Goal: Transaction & Acquisition: Purchase product/service

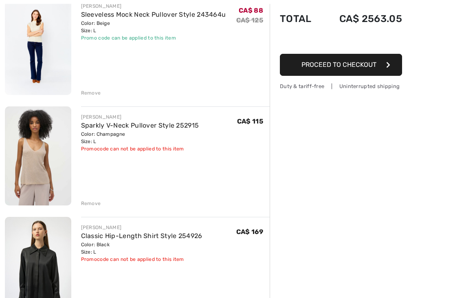
scroll to position [112, 0]
click at [88, 206] on div "Remove" at bounding box center [91, 202] width 20 height 7
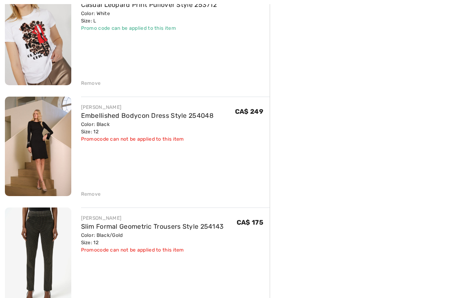
scroll to position [342, 0]
click at [86, 193] on div "Remove" at bounding box center [91, 193] width 20 height 7
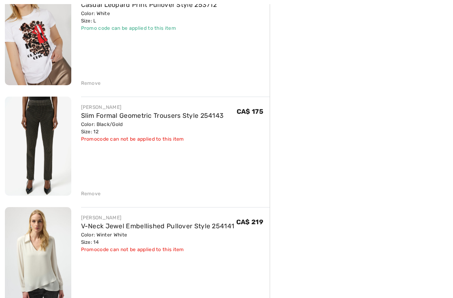
click at [87, 192] on div "Remove" at bounding box center [91, 193] width 20 height 7
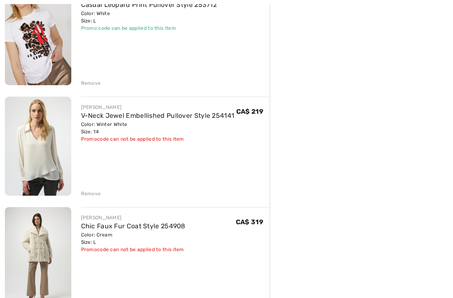
click at [81, 197] on div "Remove" at bounding box center [91, 193] width 20 height 7
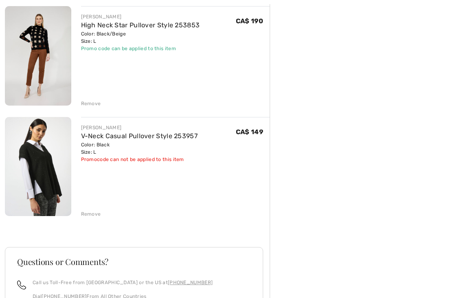
scroll to position [875, 0]
click at [81, 215] on div "Remove" at bounding box center [91, 213] width 20 height 7
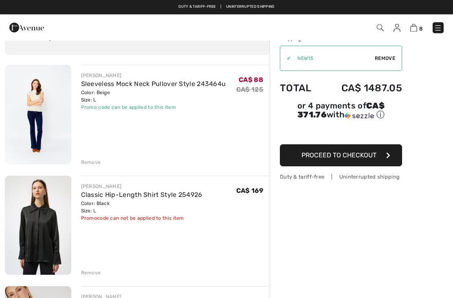
scroll to position [0, 0]
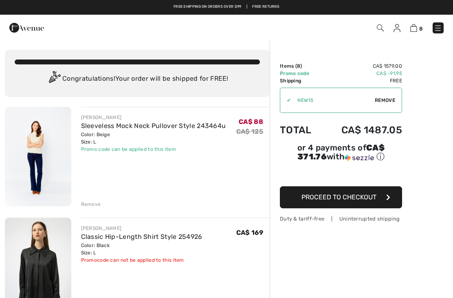
click at [26, 27] on img at bounding box center [26, 28] width 35 height 16
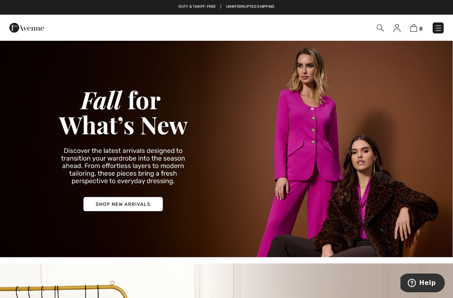
click at [97, 208] on img at bounding box center [226, 148] width 453 height 217
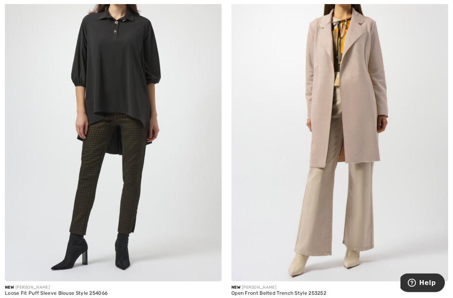
scroll to position [157, 0]
click at [347, 121] on img at bounding box center [339, 118] width 217 height 325
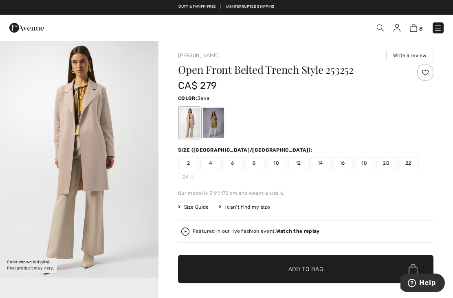
click at [220, 124] on div at bounding box center [213, 122] width 21 height 31
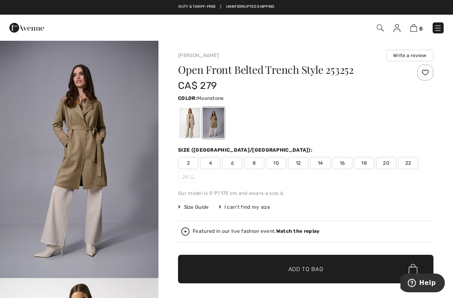
click at [188, 125] on div at bounding box center [189, 122] width 21 height 31
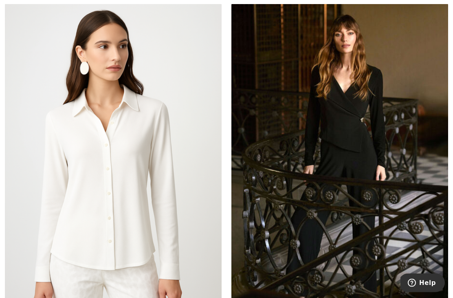
scroll to position [1936, 0]
click at [77, 210] on img at bounding box center [113, 165] width 217 height 325
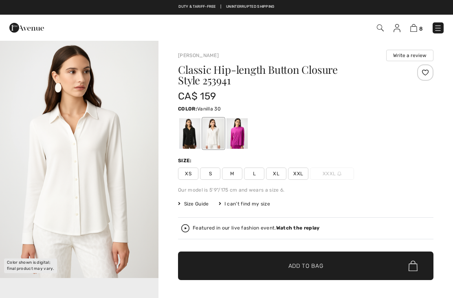
checkbox input "true"
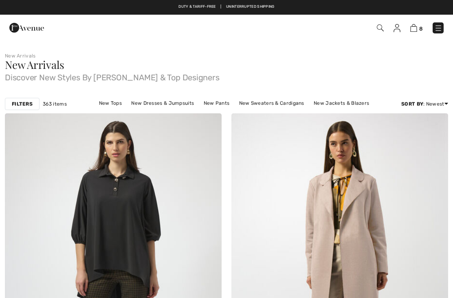
checkbox input "true"
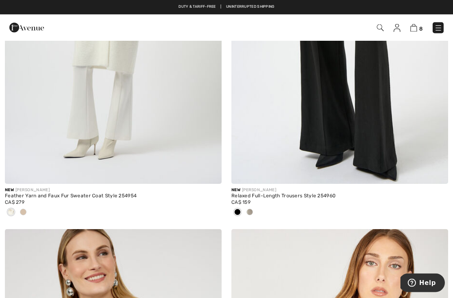
scroll to position [6251, 0]
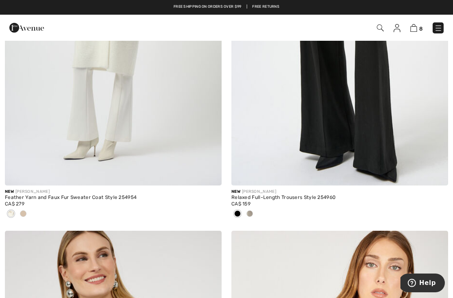
click at [40, 155] on img at bounding box center [113, 22] width 217 height 325
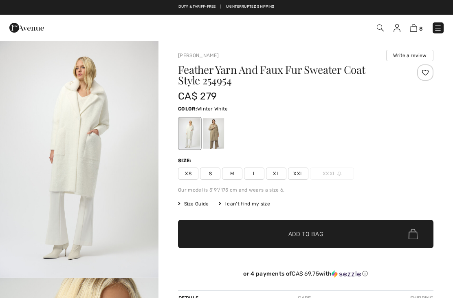
checkbox input "true"
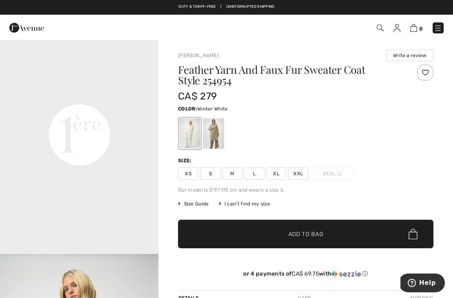
scroll to position [501, 0]
click at [73, 94] on video "Your browser does not support the video tag." at bounding box center [79, 54] width 158 height 79
click at [219, 132] on div at bounding box center [213, 133] width 21 height 31
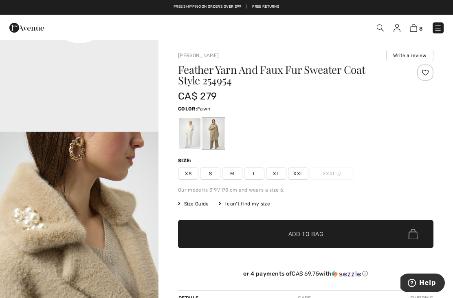
scroll to position [578, 0]
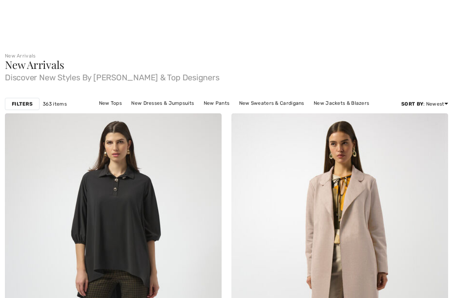
checkbox input "true"
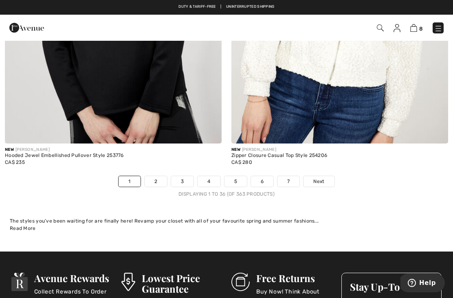
scroll to position [6661, 0]
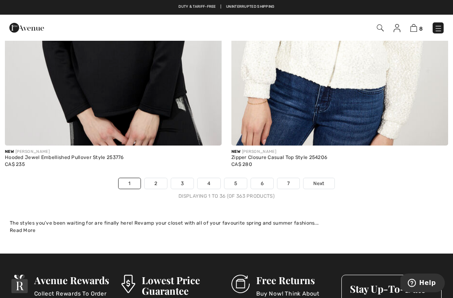
click at [155, 178] on link "2" at bounding box center [156, 183] width 22 height 11
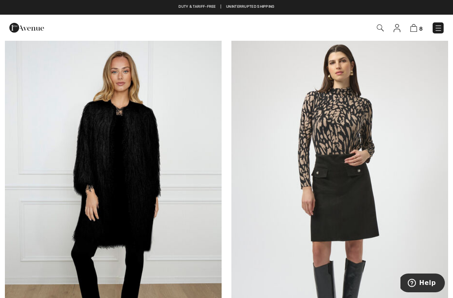
scroll to position [820, 0]
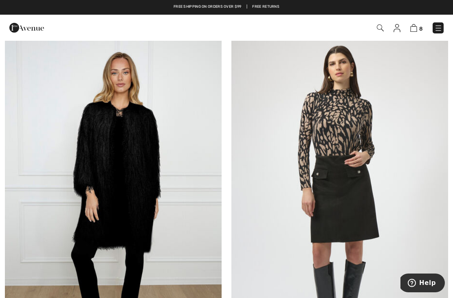
click at [77, 190] on img at bounding box center [113, 196] width 217 height 325
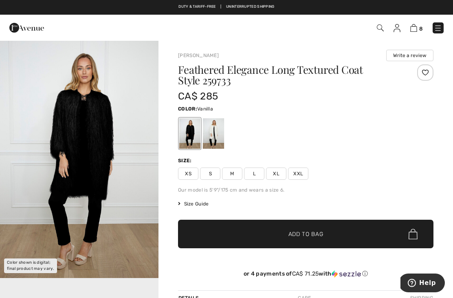
click at [221, 144] on div at bounding box center [213, 133] width 21 height 31
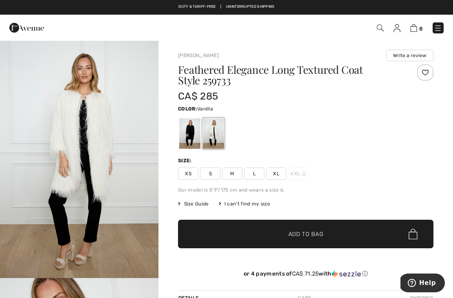
click at [193, 134] on div at bounding box center [189, 133] width 21 height 31
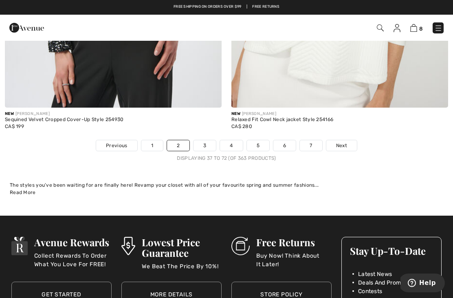
scroll to position [6670, 0]
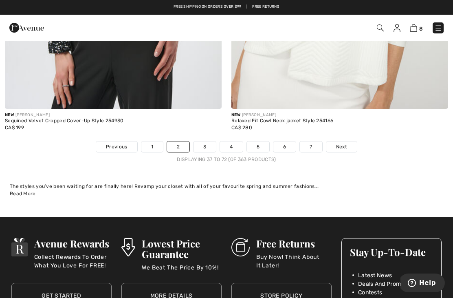
click at [203, 145] on link "3" at bounding box center [204, 146] width 22 height 11
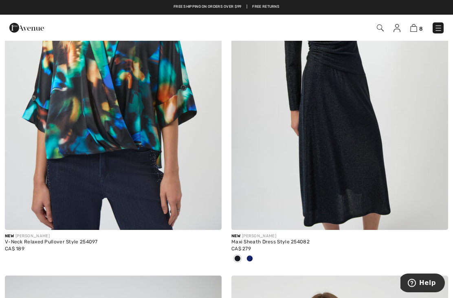
scroll to position [2814, 0]
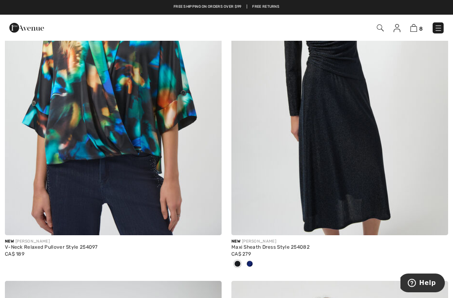
click at [382, 29] on img at bounding box center [380, 27] width 7 height 7
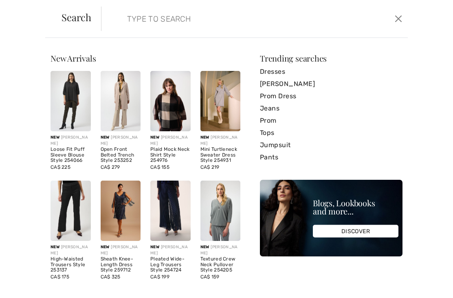
click at [151, 22] on input "search" at bounding box center [223, 19] width 204 height 24
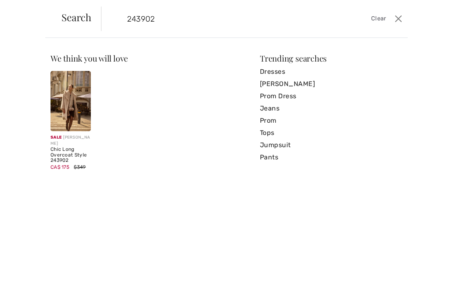
type input "243902"
click at [83, 96] on img at bounding box center [70, 101] width 40 height 60
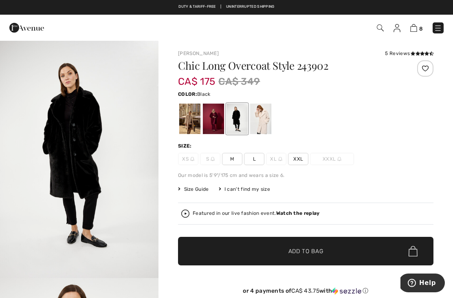
click at [257, 164] on span "L" at bounding box center [254, 159] width 20 height 12
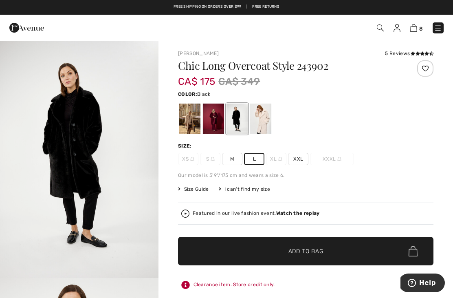
click at [308, 255] on span "Add to Bag" at bounding box center [305, 251] width 35 height 9
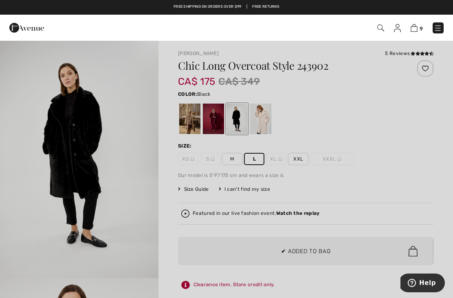
click at [307, 252] on div at bounding box center [226, 149] width 453 height 298
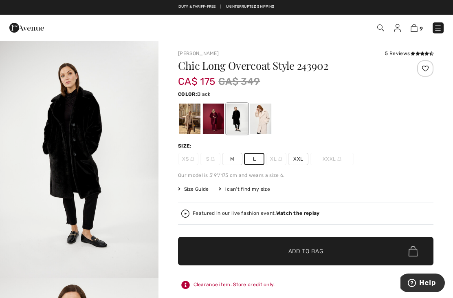
click at [271, 126] on div at bounding box center [260, 118] width 21 height 31
